Goal: Information Seeking & Learning: Learn about a topic

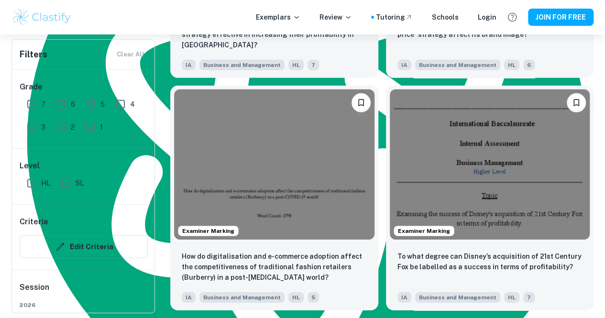
scroll to position [1416, 0]
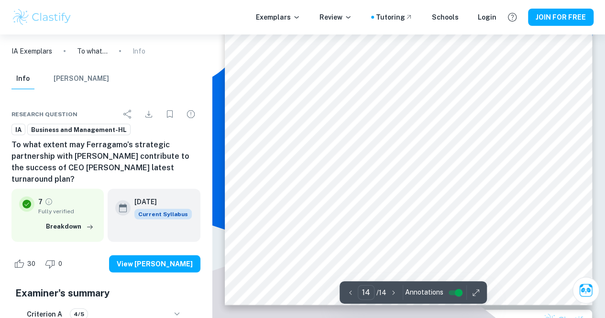
scroll to position [6676, 0]
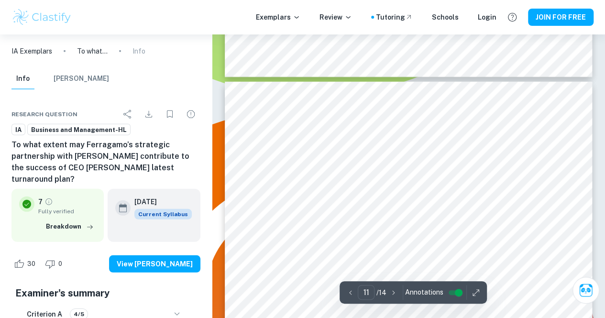
type input "10"
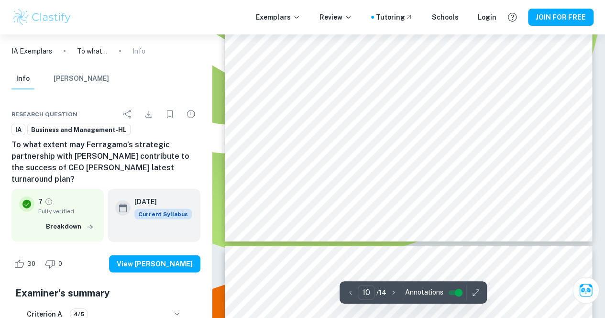
scroll to position [4768, 0]
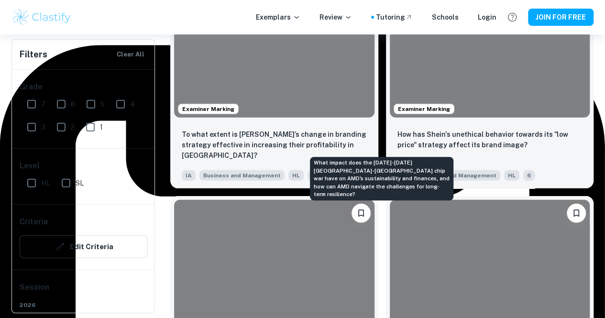
scroll to position [1303, 0]
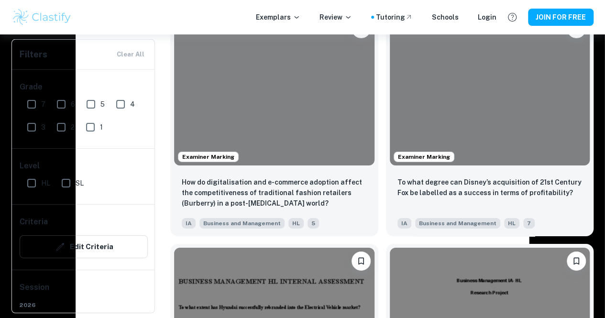
scroll to position [1490, 0]
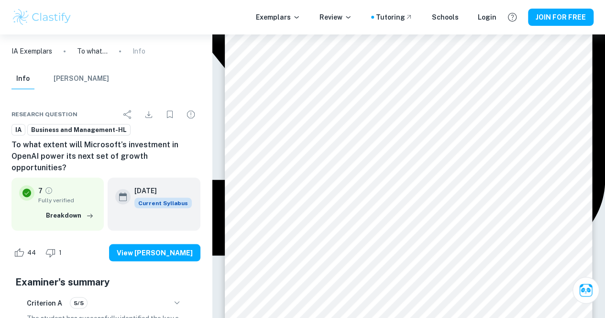
scroll to position [7962, 0]
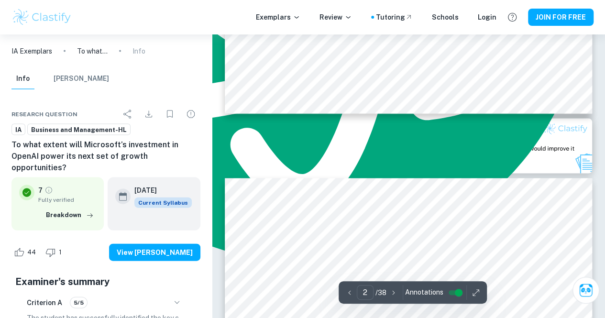
type input "3"
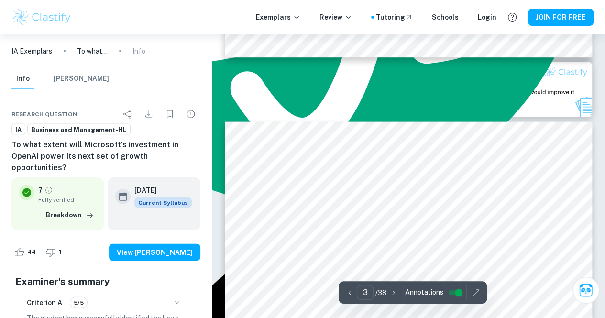
scroll to position [1003, 0]
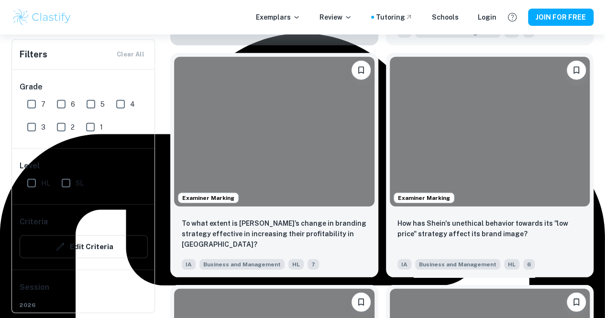
scroll to position [1213, 0]
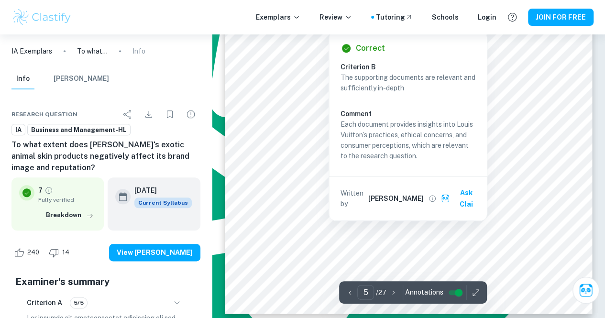
scroll to position [2242, 0]
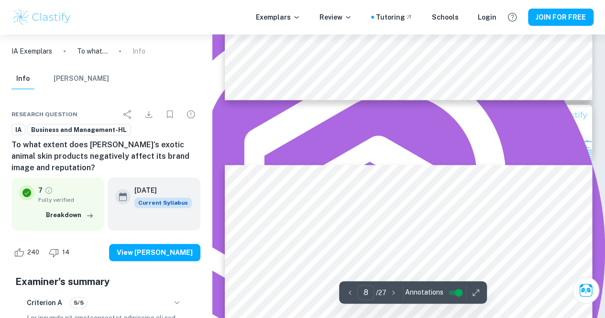
type input "9"
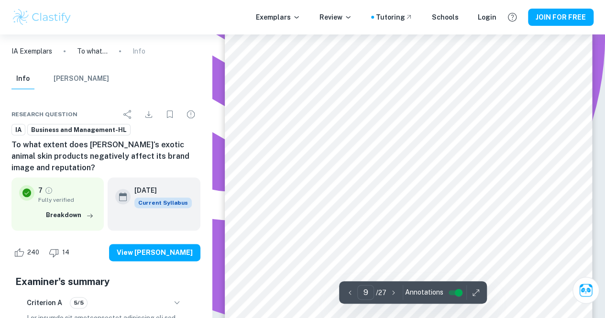
scroll to position [4109, 0]
